Goal: Task Accomplishment & Management: Manage account settings

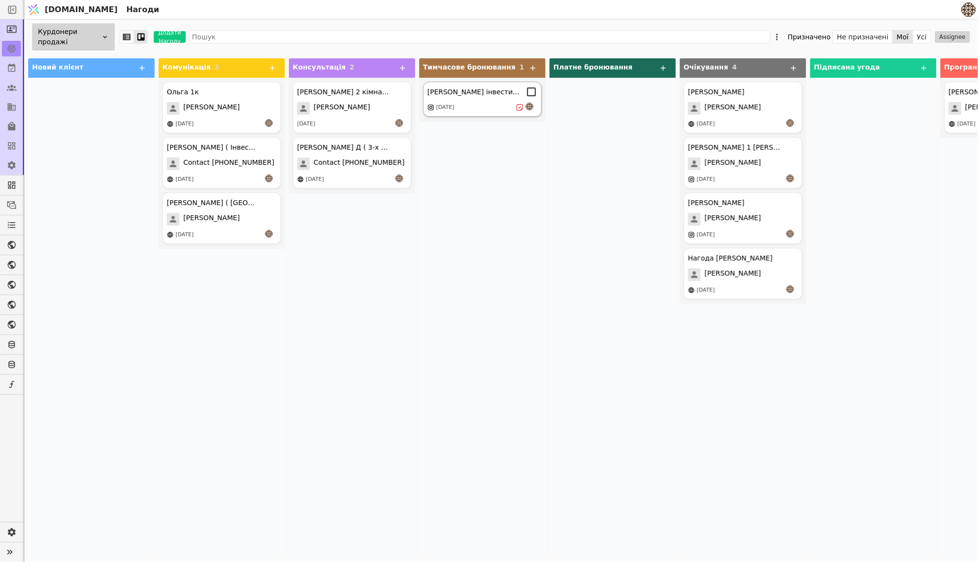
click at [495, 103] on div "[DATE]" at bounding box center [482, 108] width 110 height 10
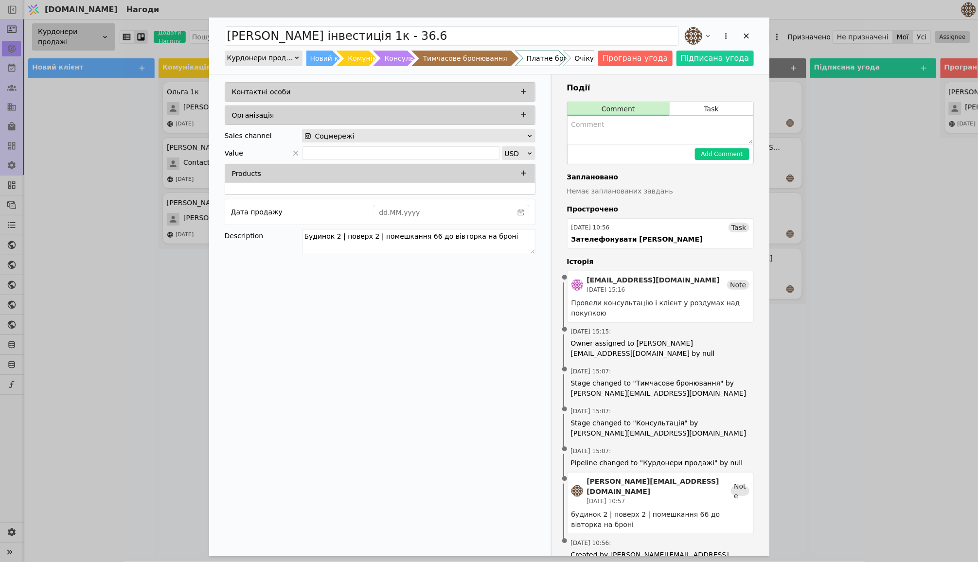
click at [653, 133] on textarea "Add Opportunity" at bounding box center [660, 130] width 186 height 28
type textarea "G"
type textarea "Підписуємо договір у суботу."
click at [719, 154] on button "Add Comment" at bounding box center [722, 154] width 54 height 12
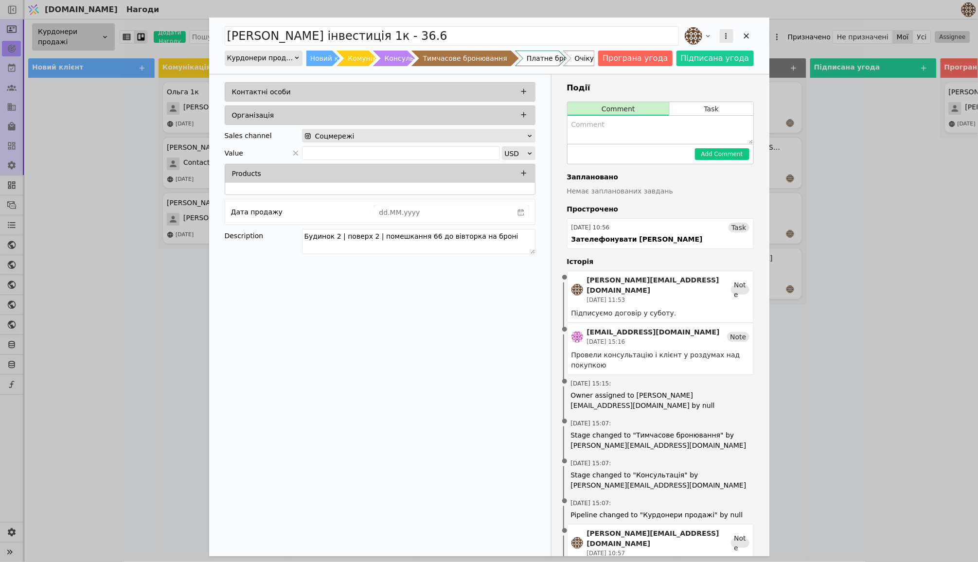
click at [726, 32] on icon "Add Opportunity" at bounding box center [725, 36] width 9 height 9
click at [682, 83] on div "[PERSON_NAME] інвестиція 1к - 36.6 Перетворити на завдання Видалити Курдонери п…" at bounding box center [489, 326] width 560 height 616
click at [707, 109] on button "Task" at bounding box center [710, 109] width 83 height 14
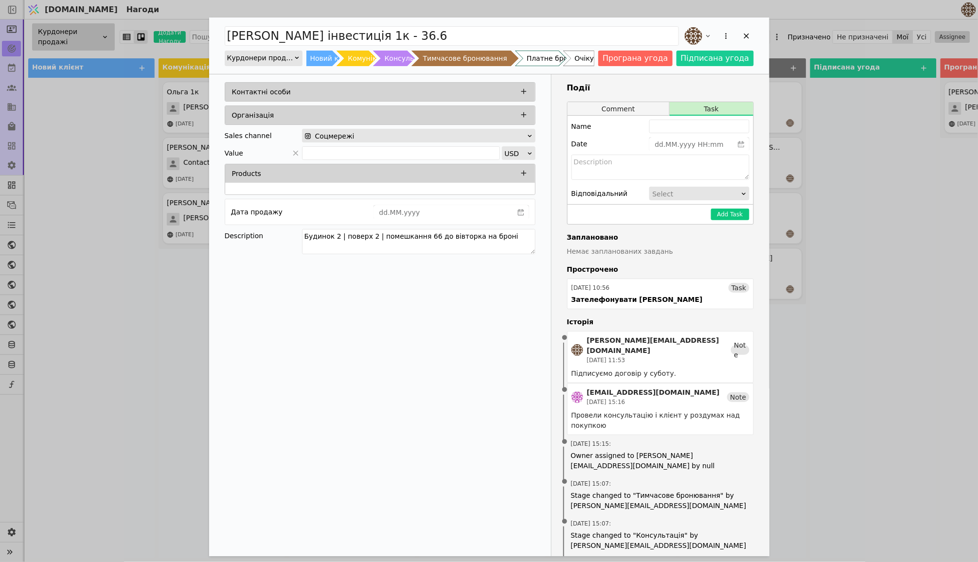
click at [624, 105] on button "Comment" at bounding box center [618, 109] width 102 height 14
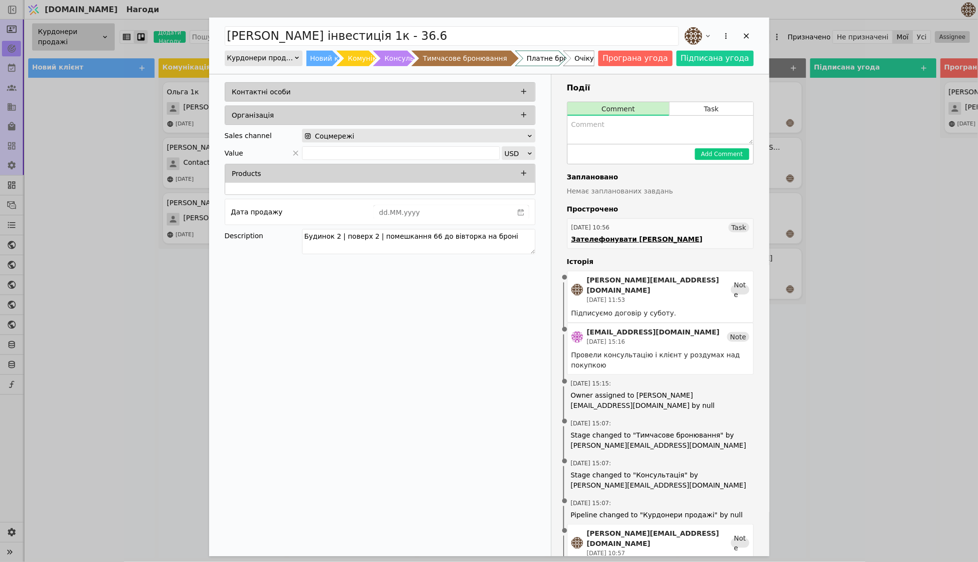
click at [670, 233] on link "[DATE] 10:56 Task Зателефонувати [PERSON_NAME]" at bounding box center [660, 233] width 187 height 31
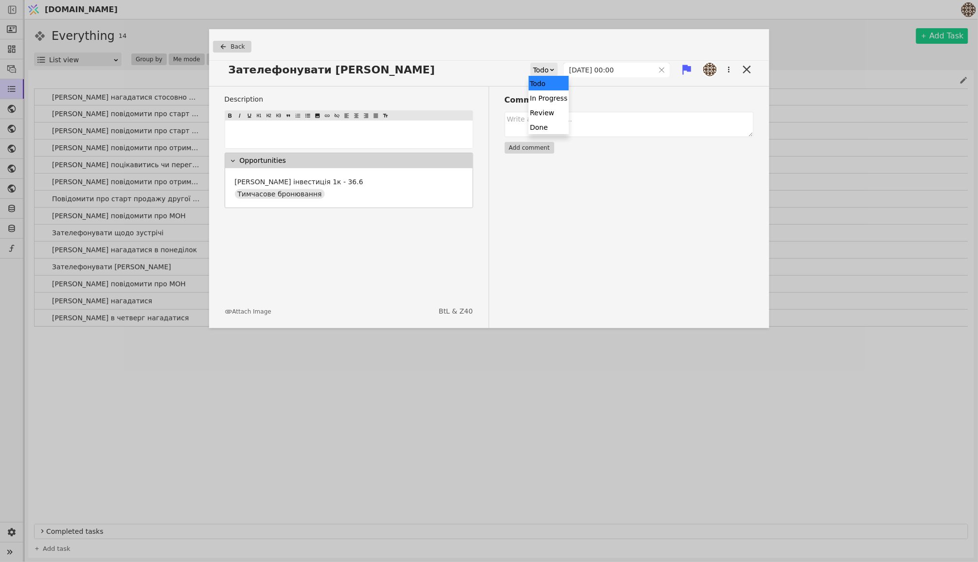
click at [533, 64] on div "Todo" at bounding box center [541, 70] width 16 height 14
click at [545, 127] on div "Done" at bounding box center [548, 127] width 40 height 15
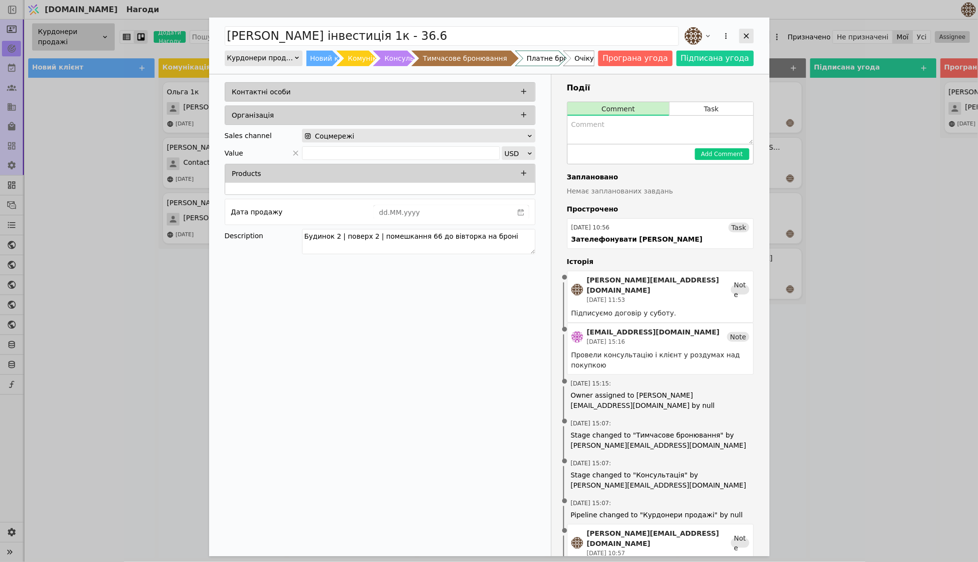
click at [744, 36] on icon "Add Opportunity" at bounding box center [746, 36] width 9 height 9
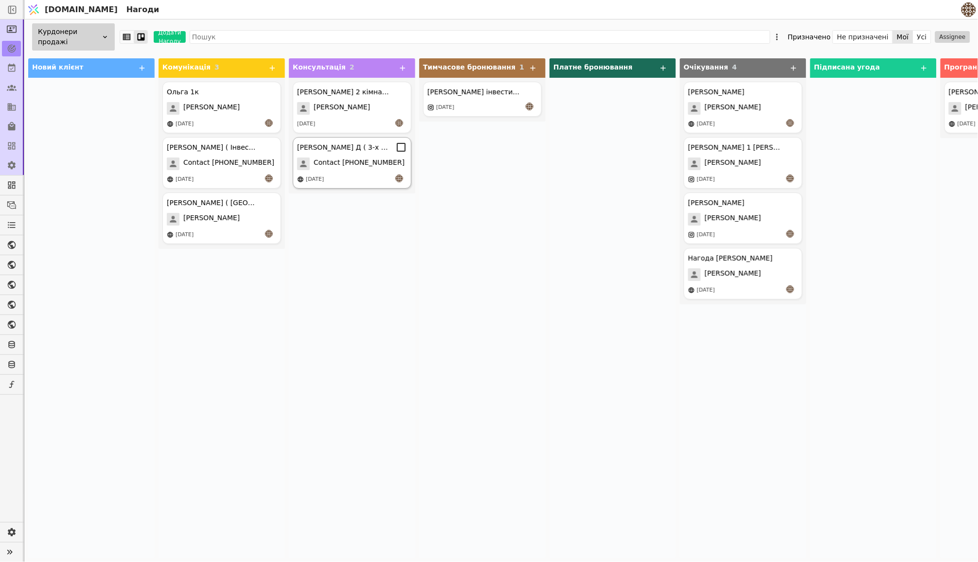
click at [378, 164] on span "Contact [PHONE_NUMBER]" at bounding box center [359, 164] width 91 height 13
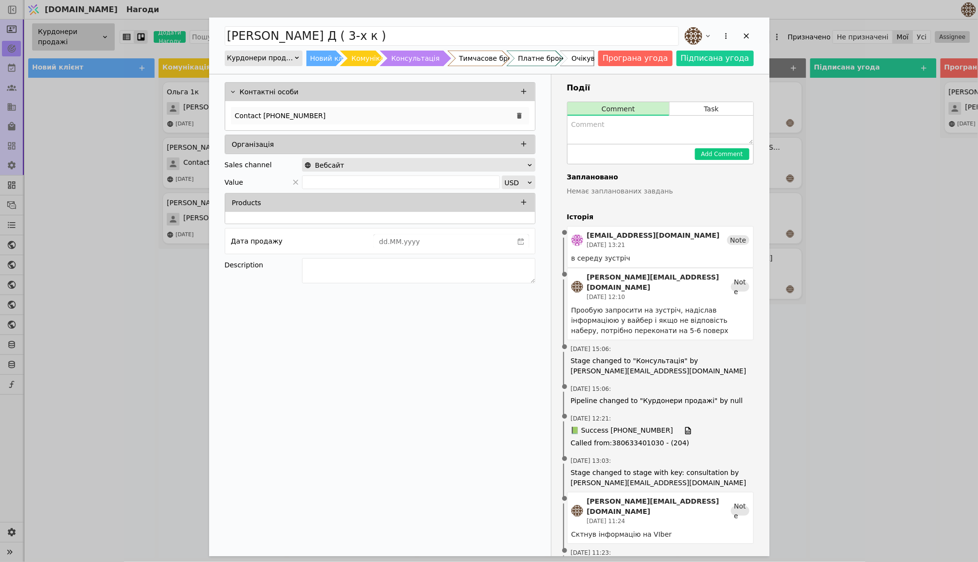
click at [281, 116] on p "Contact [PHONE_NUMBER]" at bounding box center [280, 116] width 91 height 10
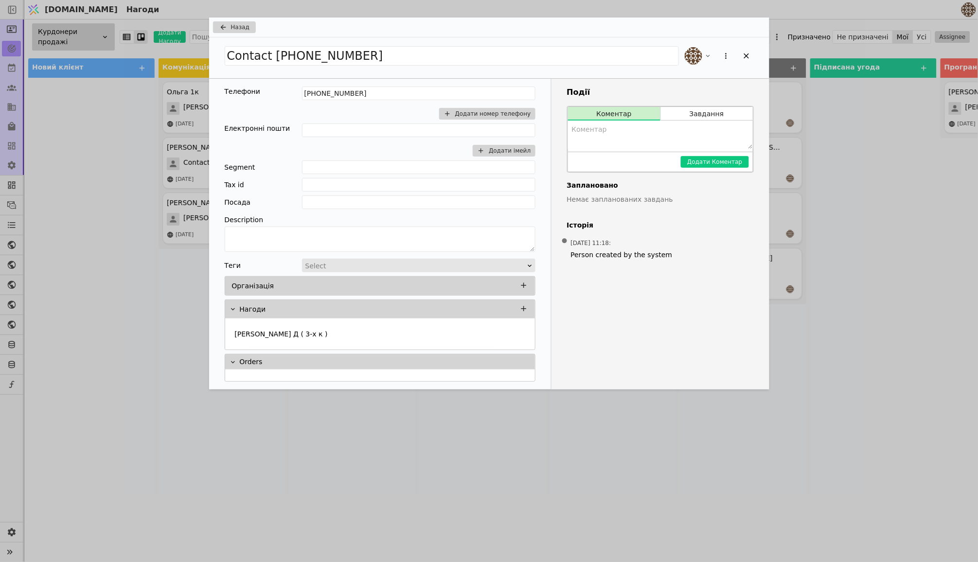
drag, startPoint x: 565, startPoint y: 26, endPoint x: 544, endPoint y: 26, distance: 21.4
click at [544, 26] on div "Назад" at bounding box center [489, 28] width 560 height 20
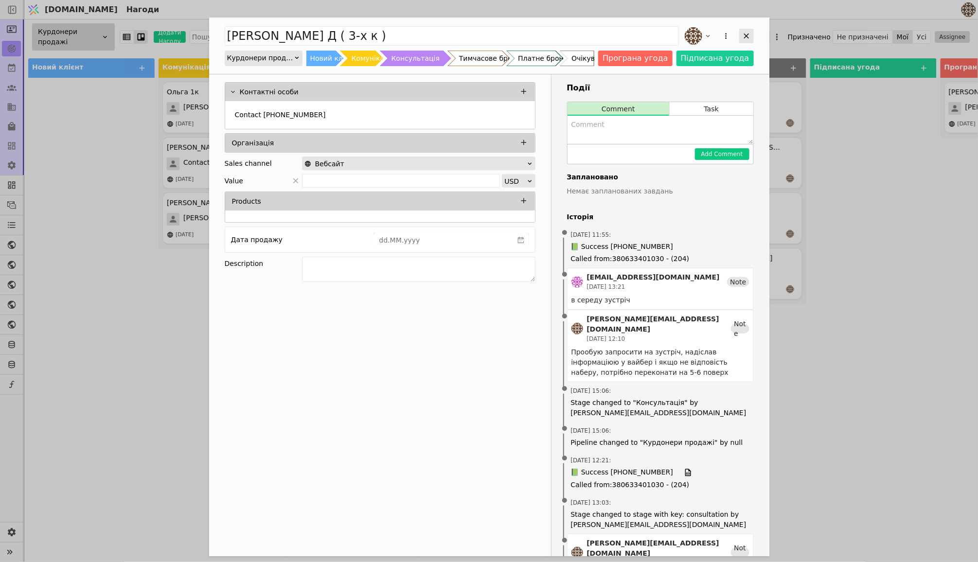
click at [744, 34] on icon "Add Opportunity" at bounding box center [746, 36] width 9 height 9
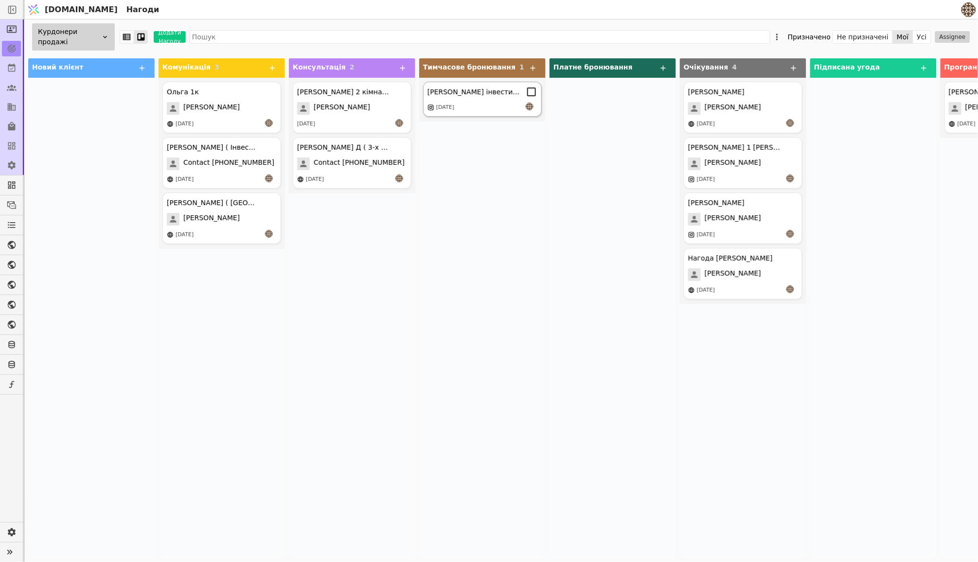
click at [466, 93] on div "[PERSON_NAME] інвестиція 1к - 36.6" at bounding box center [473, 92] width 92 height 10
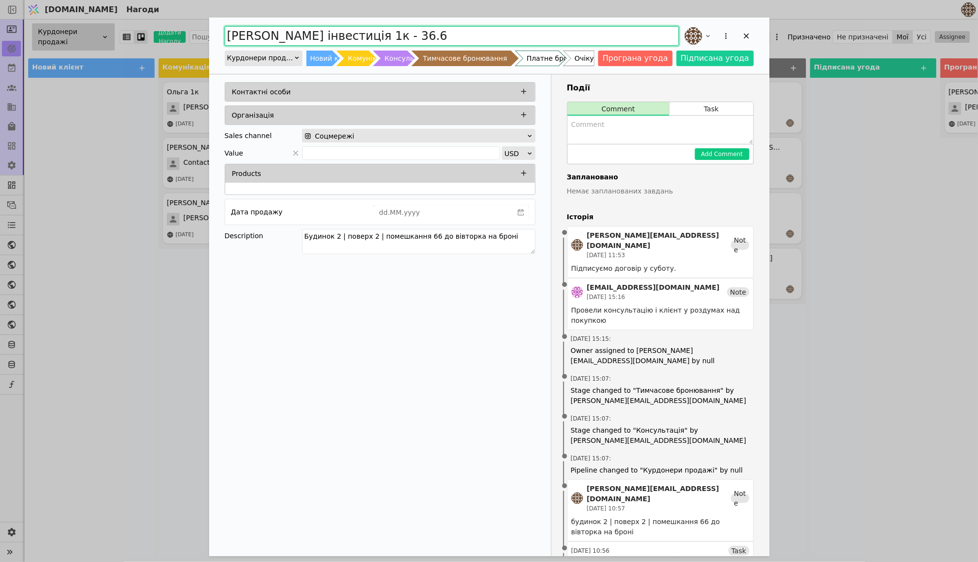
click at [375, 33] on input "[PERSON_NAME] інвестиція 1к - 36.6" at bounding box center [452, 35] width 454 height 19
type input "[PERSON_NAME] інвестиція 1к - Квартира №66"
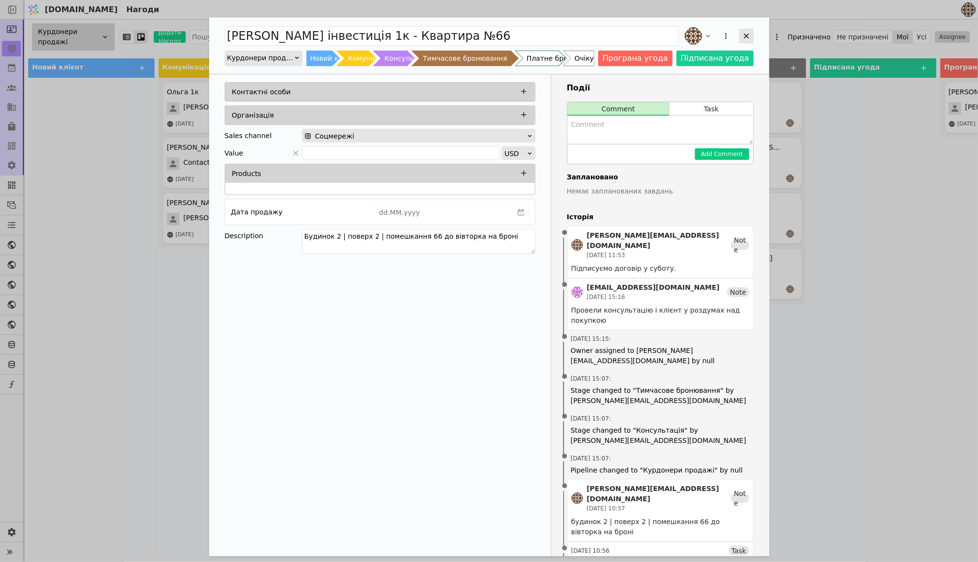
click at [750, 37] on icon "Add Opportunity" at bounding box center [746, 36] width 9 height 9
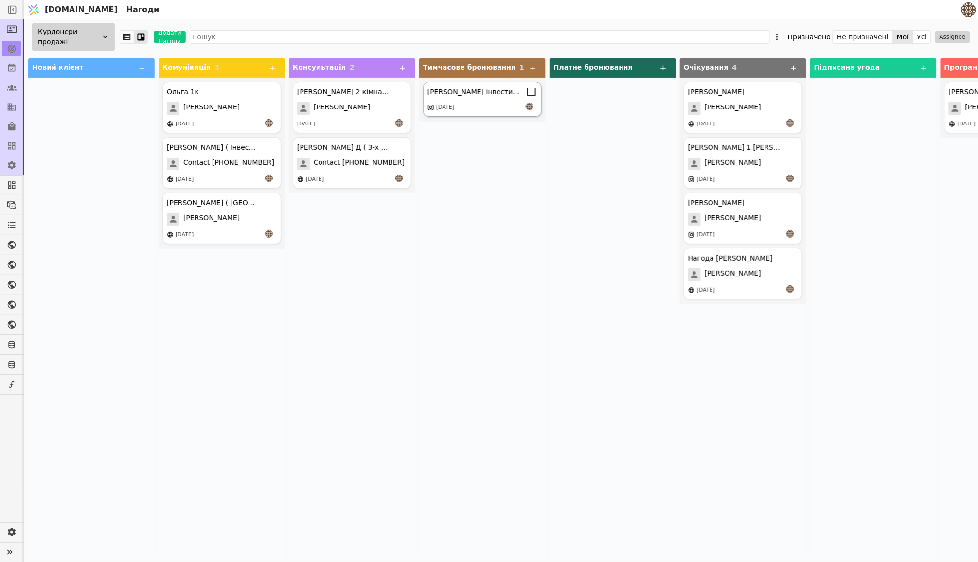
click at [487, 98] on div "[PERSON_NAME] інвестиція 1к - Квартира №66 [DATE]" at bounding box center [482, 99] width 119 height 35
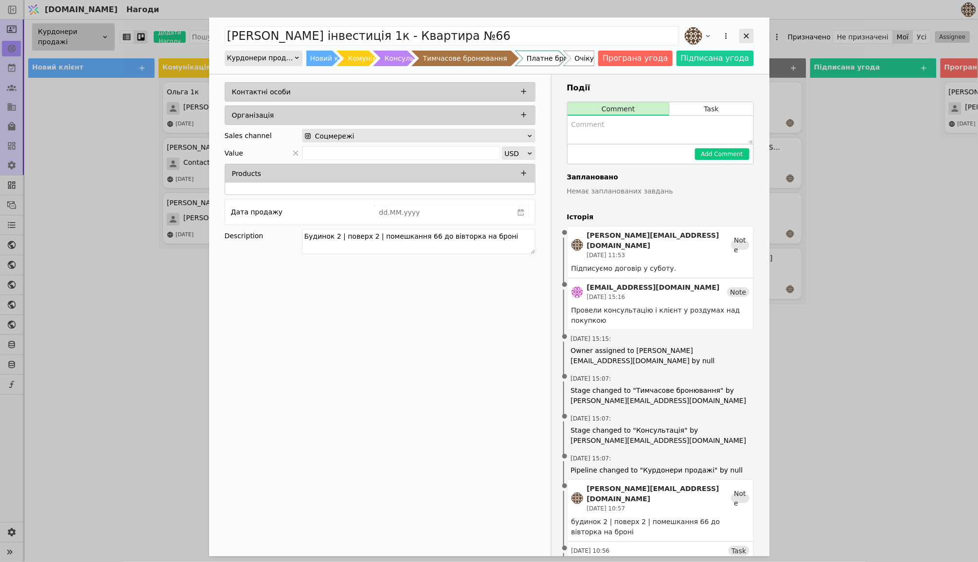
click at [747, 37] on icon "Add Opportunity" at bounding box center [745, 36] width 5 height 5
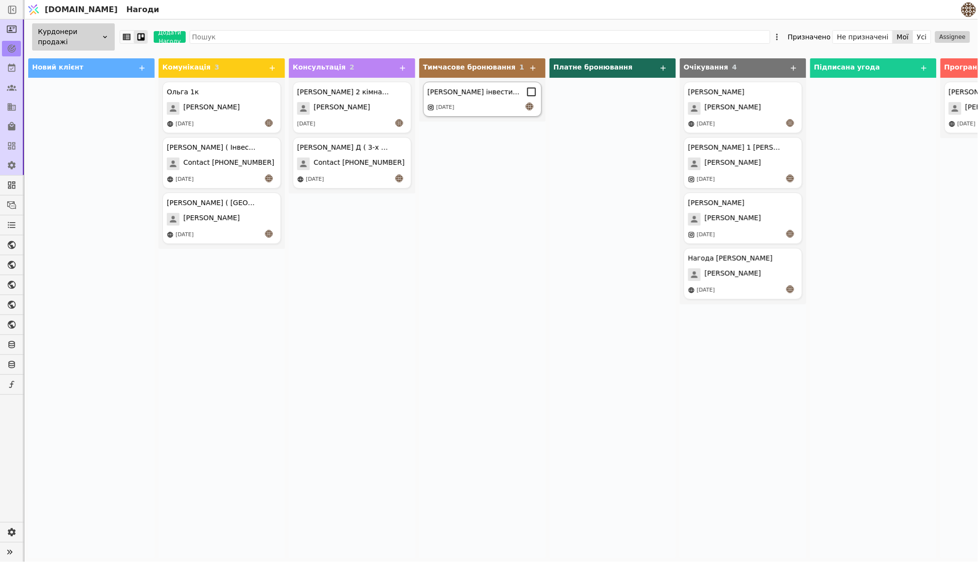
click at [488, 100] on div "[PERSON_NAME] інвестиція 1к - Квартира №66 [DATE]" at bounding box center [482, 99] width 119 height 35
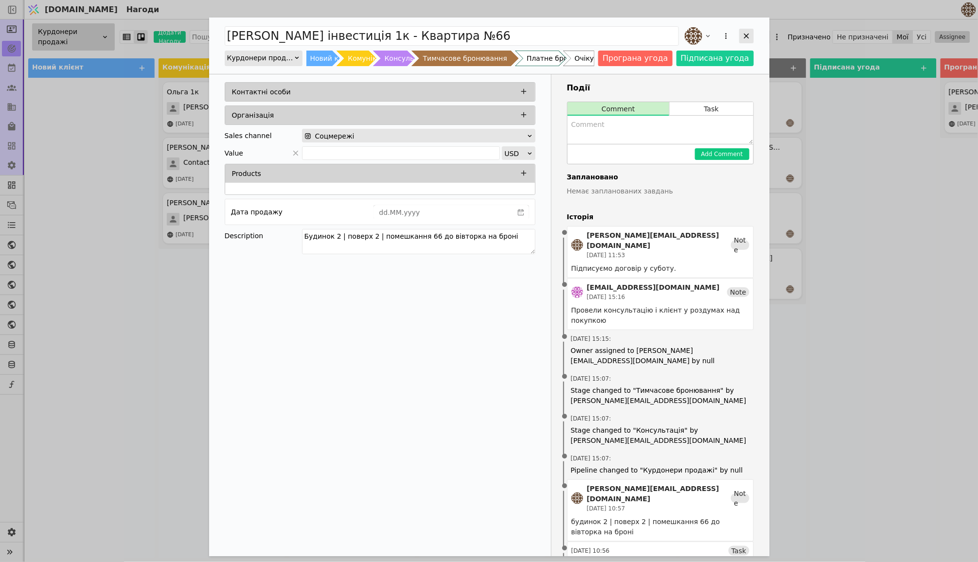
click at [750, 33] on icon "Add Opportunity" at bounding box center [746, 36] width 9 height 9
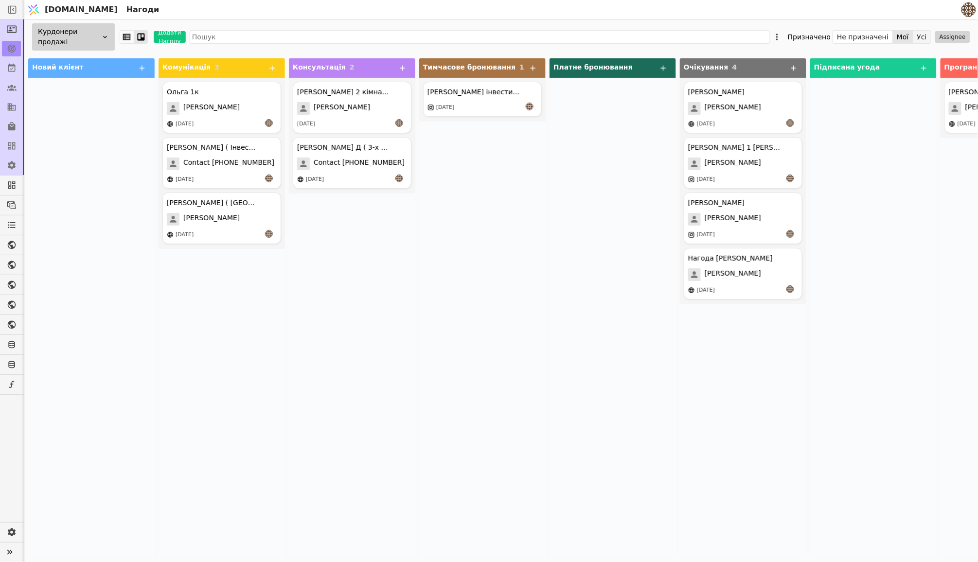
click at [924, 33] on button "Усі" at bounding box center [922, 37] width 18 height 14
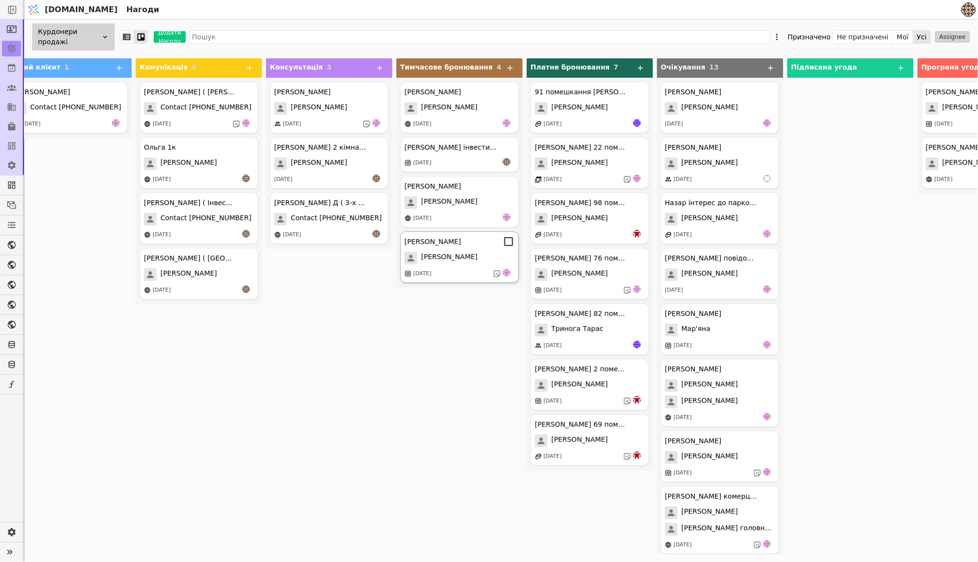
scroll to position [0, 24]
click at [473, 158] on div "[DATE]" at bounding box center [458, 163] width 110 height 10
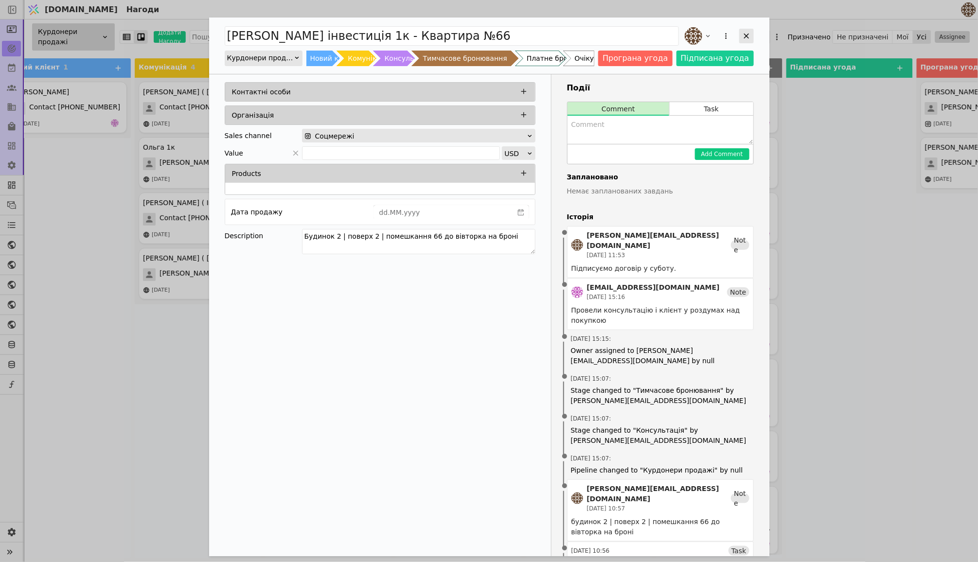
click at [746, 31] on div "Add Opportunity" at bounding box center [746, 36] width 15 height 15
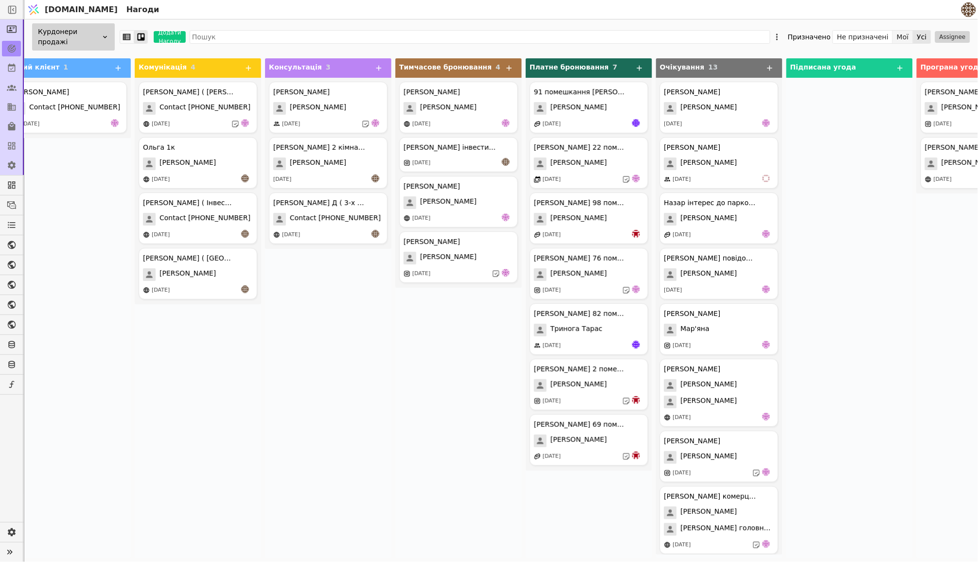
click at [906, 38] on button "Мої" at bounding box center [903, 37] width 20 height 14
